Goal: Task Accomplishment & Management: Use online tool/utility

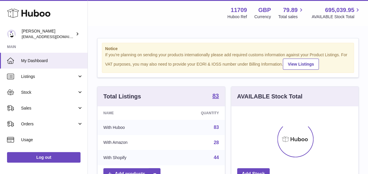
scroll to position [91, 127]
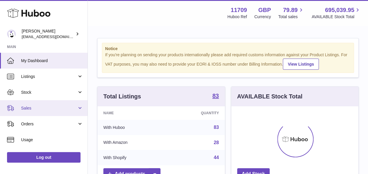
click at [80, 110] on link "Sales" at bounding box center [43, 108] width 87 height 16
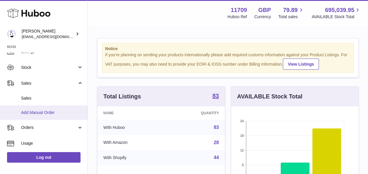
scroll to position [29, 0]
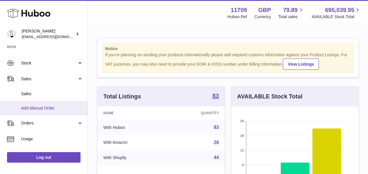
click at [51, 108] on span "Add Manual Order" at bounding box center [52, 108] width 62 height 6
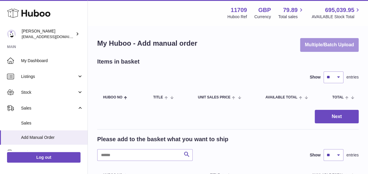
click at [324, 42] on button "Multiple/Batch Upload" at bounding box center [329, 45] width 58 height 14
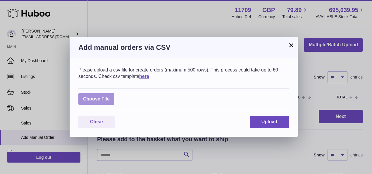
click at [109, 99] on label at bounding box center [96, 99] width 36 height 12
click at [110, 96] on input "file" at bounding box center [110, 96] width 0 height 0
type input "**********"
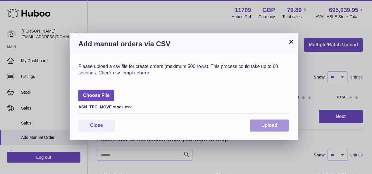
click at [275, 125] on span "Upload" at bounding box center [269, 125] width 16 height 5
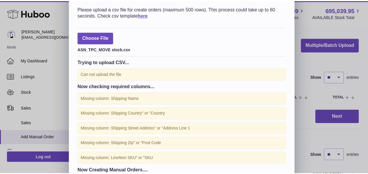
scroll to position [58, 0]
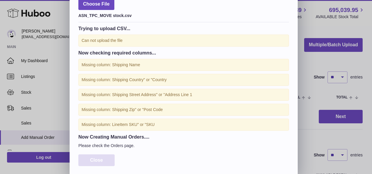
click at [94, 159] on span "Close" at bounding box center [96, 159] width 13 height 5
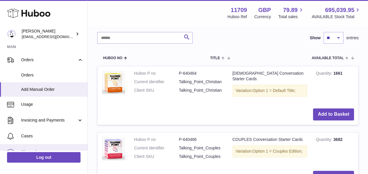
scroll to position [133, 0]
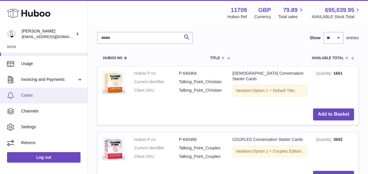
click at [31, 94] on span "Cases" at bounding box center [52, 95] width 62 height 6
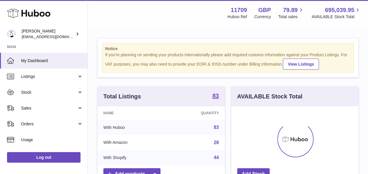
scroll to position [91, 127]
